Goal: Task Accomplishment & Management: Complete application form

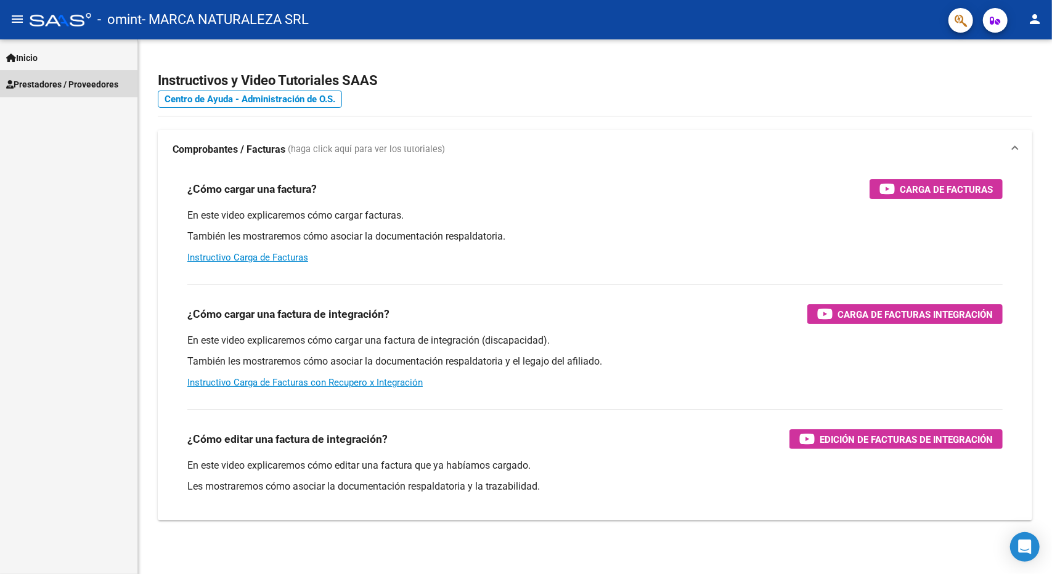
click at [34, 83] on span "Prestadores / Proveedores" at bounding box center [62, 85] width 112 height 14
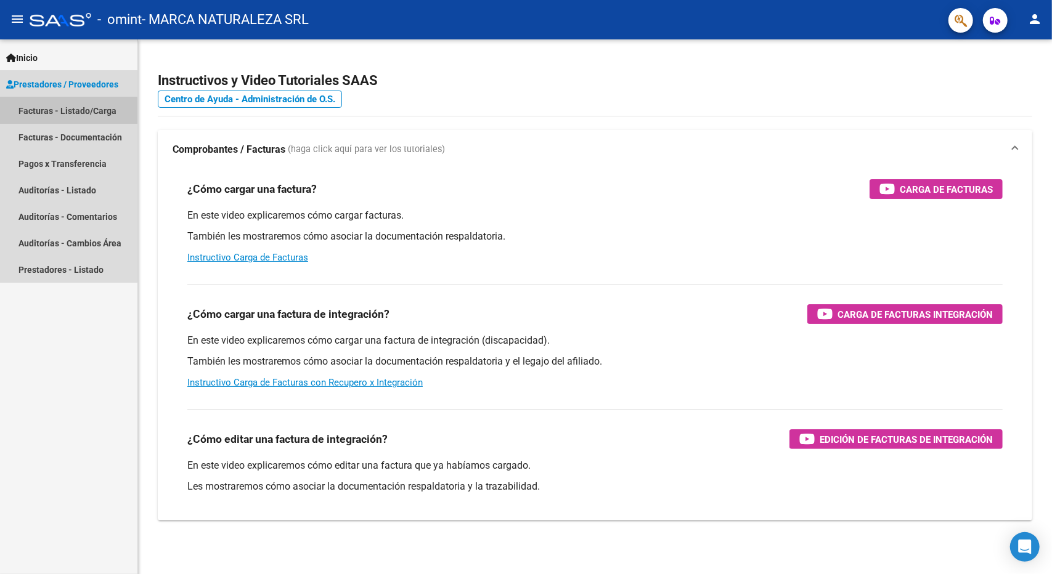
click at [57, 115] on link "Facturas - Listado/Carga" at bounding box center [68, 110] width 137 height 26
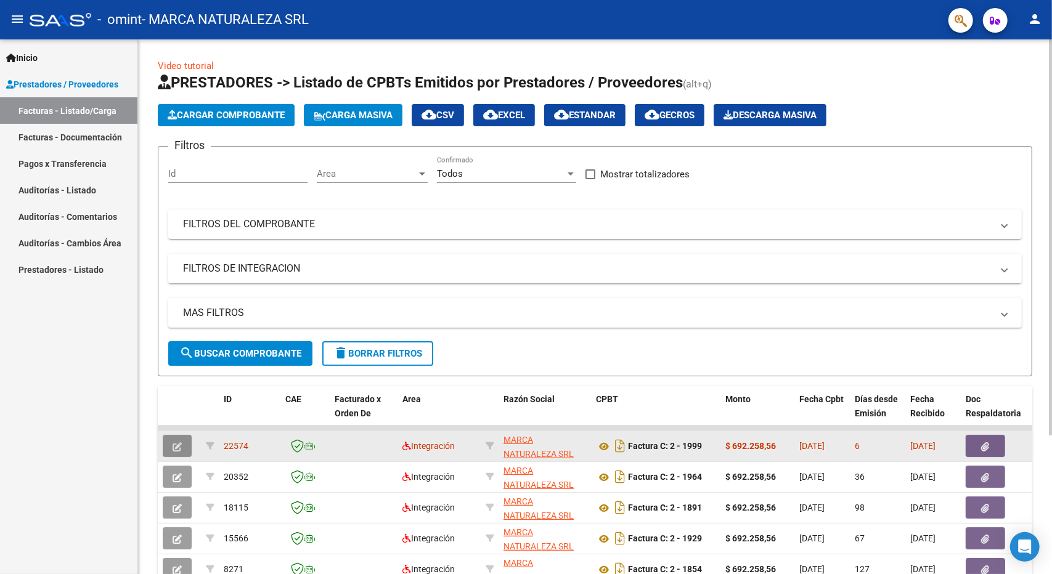
click at [183, 446] on button "button" at bounding box center [177, 446] width 29 height 22
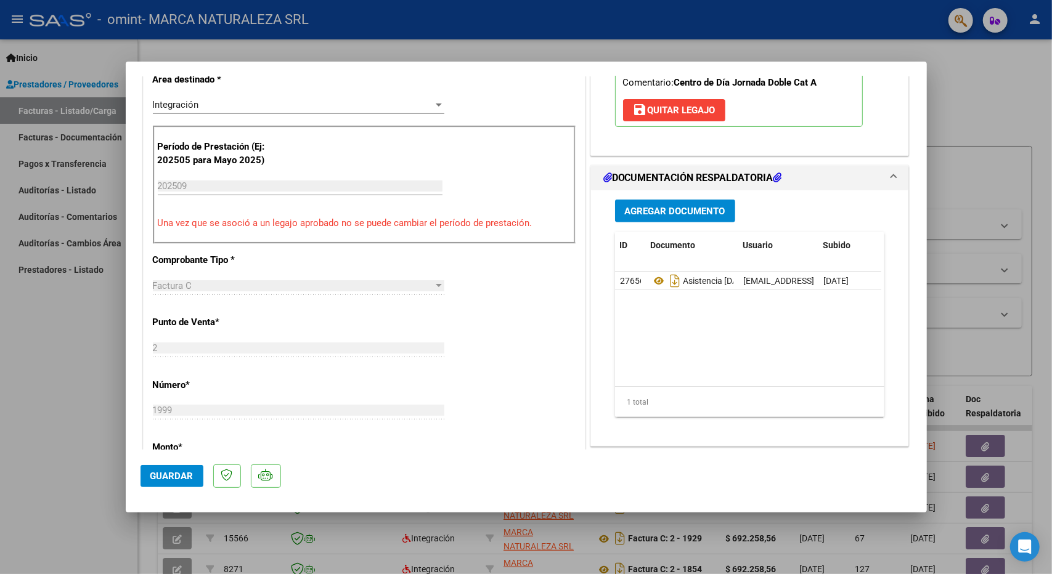
scroll to position [493, 0]
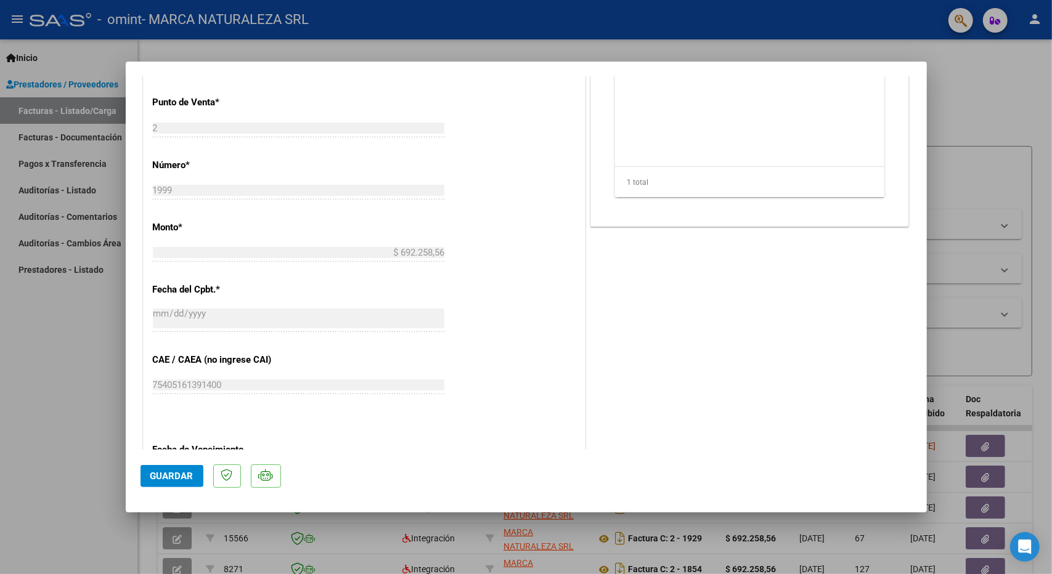
click at [166, 481] on span "Guardar" at bounding box center [171, 476] width 43 height 11
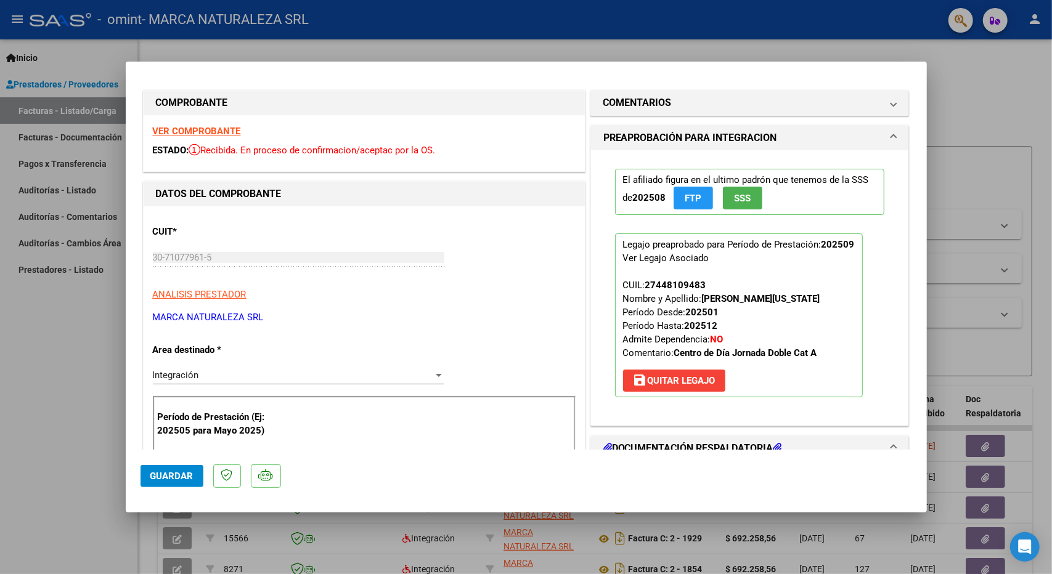
scroll to position [0, 0]
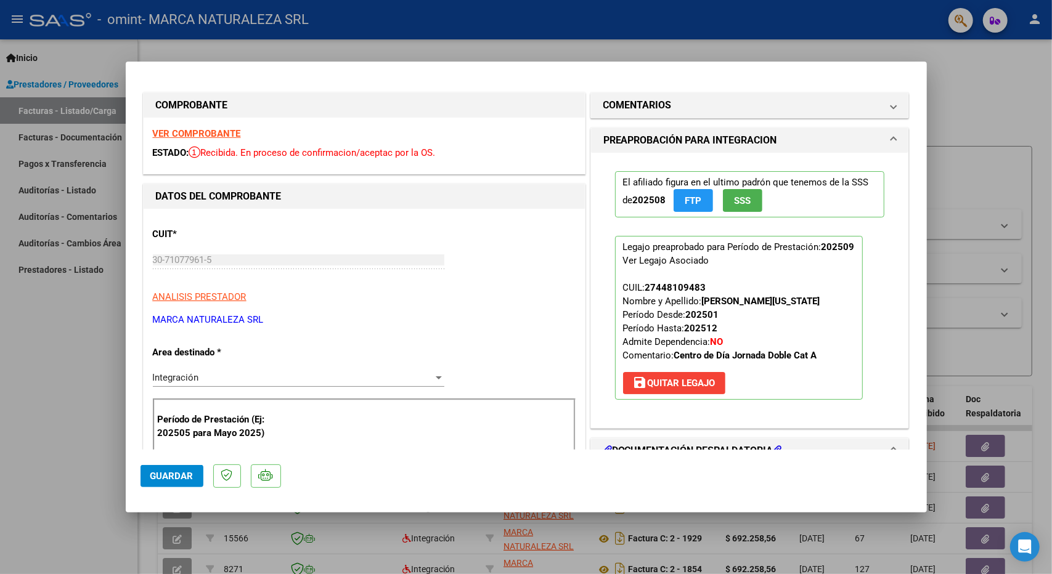
click at [90, 409] on div at bounding box center [526, 287] width 1052 height 574
type input "$ 0,00"
